Goal: Task Accomplishment & Management: Complete application form

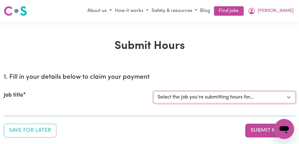
select select "11855"
click option "[[PERSON_NAME]] Support Worker Needed For Personal Care In the Morning- [PERSON…" at bounding box center [0, 0] width 0 height 0
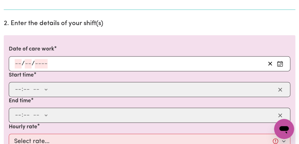
scroll to position [178, 0]
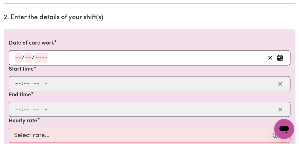
click at [281, 56] on icon "Enter the date of care work" at bounding box center [280, 58] width 6 height 6
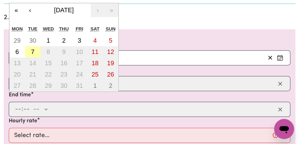
click at [36, 50] on button "7" at bounding box center [33, 51] width 16 height 11
type input "[DATE]"
type input "7"
type input "10"
type input "2025"
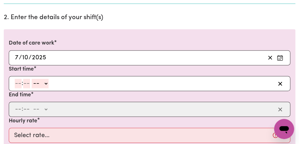
click at [18, 83] on input "number" at bounding box center [18, 83] width 7 height 9
type input "8"
type input "00"
select select "am"
click option "AM" at bounding box center [0, 0] width 0 height 0
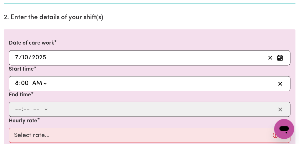
type input "08:00"
type input "0"
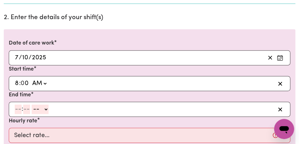
click at [19, 111] on input "number" at bounding box center [18, 108] width 7 height 9
type input "9"
type input "00"
select select "am"
click option "AM" at bounding box center [0, 0] width 0 height 0
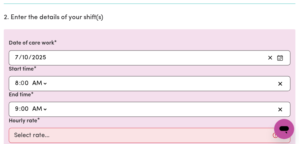
type input "09:00"
type input "0"
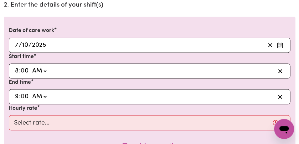
scroll to position [223, 0]
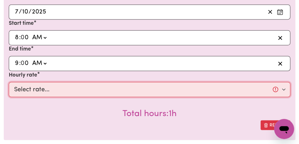
select select "44-Weekday"
click option "$44.00 (Weekday)" at bounding box center [0, 0] width 0 height 0
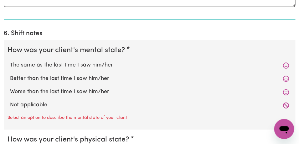
scroll to position [567, 0]
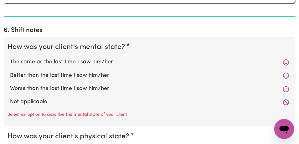
click at [148, 58] on label "The same as the last time I saw him/her" at bounding box center [149, 62] width 279 height 8
click at [10, 58] on input "The same as the last time I saw him/her" at bounding box center [10, 58] width 0 height 0
radio input "true"
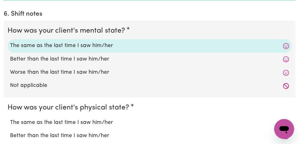
scroll to position [595, 0]
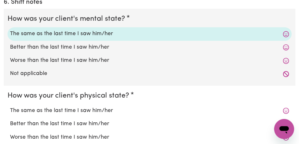
click at [98, 107] on label "The same as the last time I saw him/her" at bounding box center [149, 111] width 279 height 8
click at [10, 106] on input "The same as the last time I saw him/her" at bounding box center [10, 106] width 0 height 0
radio input "true"
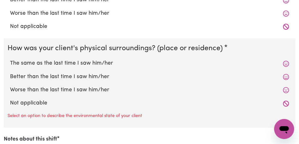
scroll to position [744, 0]
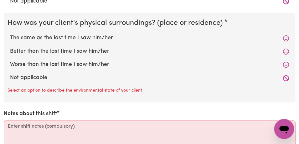
click at [100, 34] on label "The same as the last time I saw him/her" at bounding box center [149, 38] width 279 height 8
click at [10, 34] on input "The same as the last time I saw him/her" at bounding box center [10, 34] width 0 height 0
radio input "true"
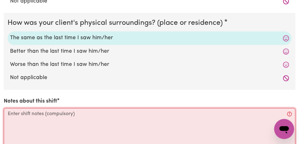
click at [73, 110] on textarea "Notes about this shift" at bounding box center [150, 131] width 292 height 47
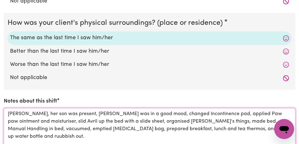
click at [238, 122] on textarea "[PERSON_NAME], her son was present, [PERSON_NAME] was in a good mood, changed I…" at bounding box center [150, 131] width 292 height 47
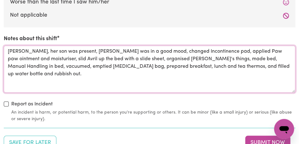
scroll to position [810, 0]
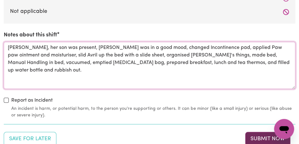
type textarea "[PERSON_NAME], her son was present, [PERSON_NAME] was in a good mood, changed I…"
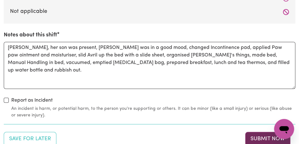
click at [257, 132] on button "Submit Now" at bounding box center [267, 139] width 45 height 14
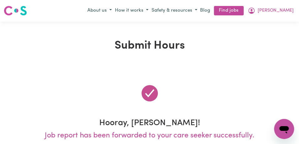
scroll to position [0, 0]
